Goal: Information Seeking & Learning: Learn about a topic

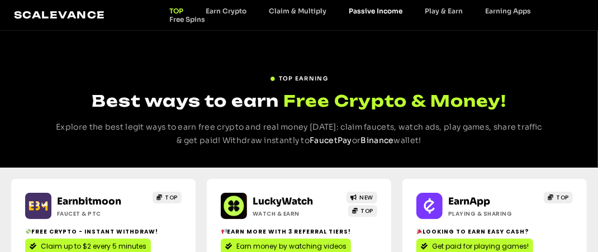
click at [379, 9] on link "Passive Income" at bounding box center [375, 11] width 76 height 8
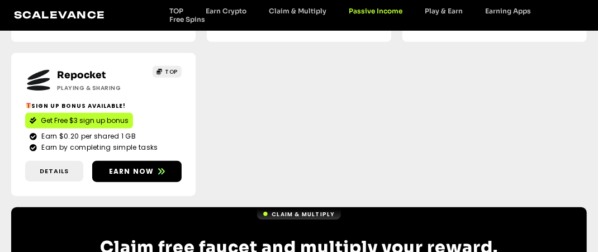
scroll to position [384, 0]
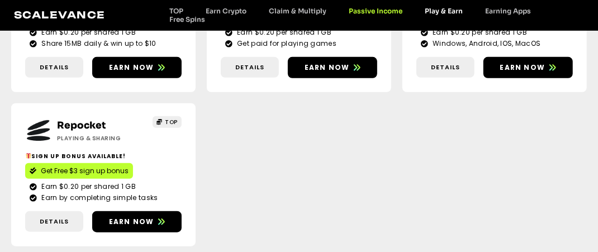
click at [446, 13] on link "Play & Earn" at bounding box center [443, 11] width 60 height 8
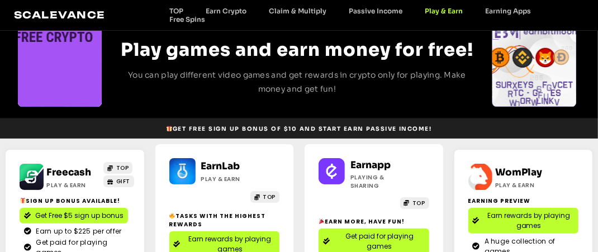
scroll to position [56, 0]
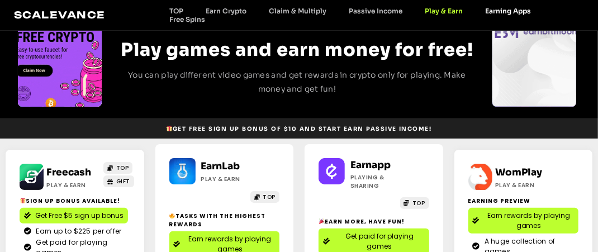
click at [501, 10] on link "Earning Apps" at bounding box center [508, 11] width 68 height 8
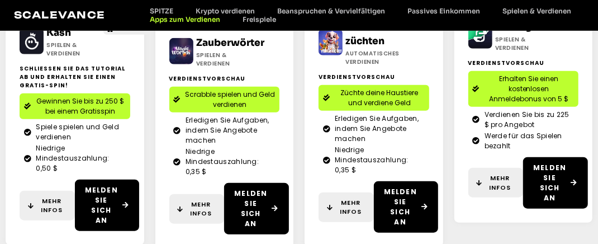
scroll to position [467, 0]
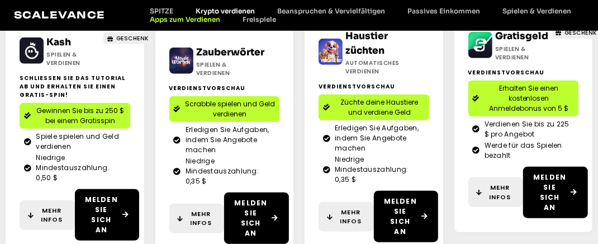
click at [226, 12] on font "Krypto verdienen" at bounding box center [225, 11] width 59 height 8
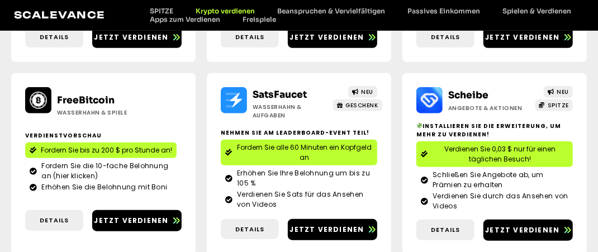
scroll to position [503, 0]
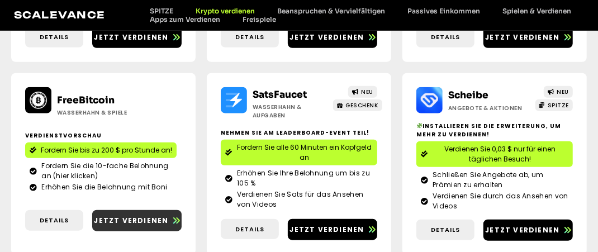
click at [135, 220] on font "Jetzt verdienen" at bounding box center [131, 220] width 74 height 9
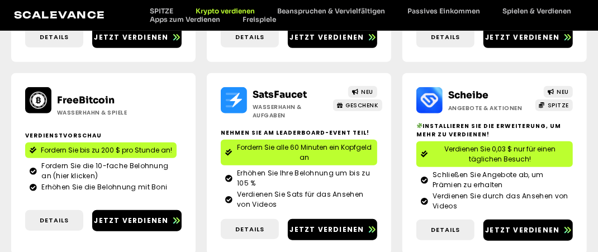
click at [83, 99] on font "FreeBitcoin" at bounding box center [86, 100] width 58 height 12
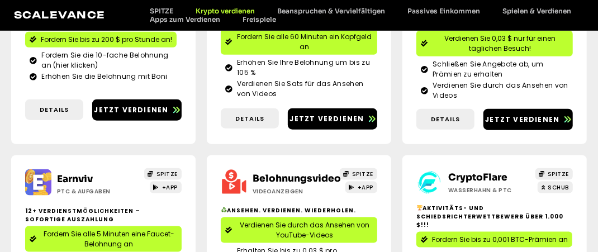
scroll to position [614, 0]
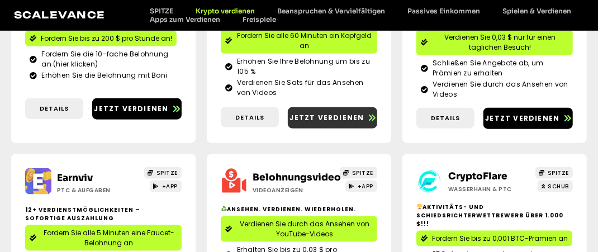
click at [347, 119] on font "Jetzt verdienen" at bounding box center [327, 117] width 74 height 9
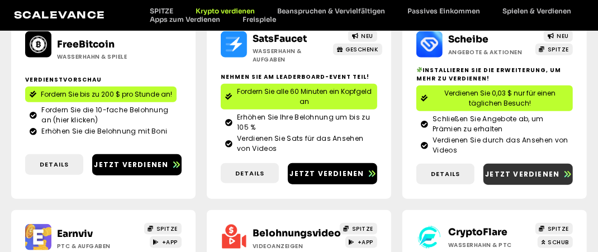
click at [536, 170] on font "Jetzt verdienen" at bounding box center [522, 173] width 74 height 9
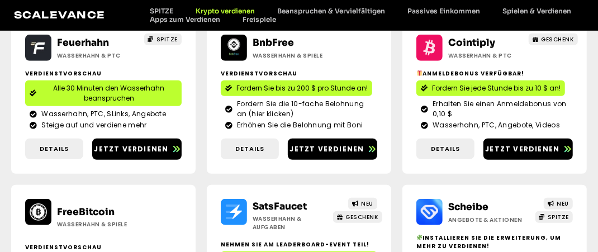
scroll to position [391, 0]
click at [179, 17] on font "Apps zum Verdienen" at bounding box center [185, 19] width 70 height 8
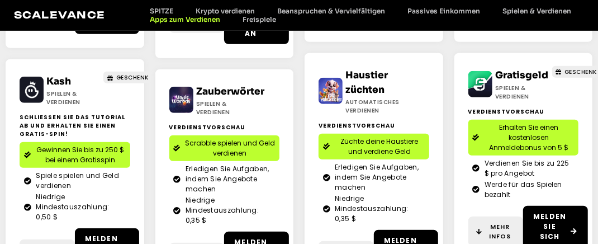
scroll to position [411, 0]
